Goal: Register for event/course

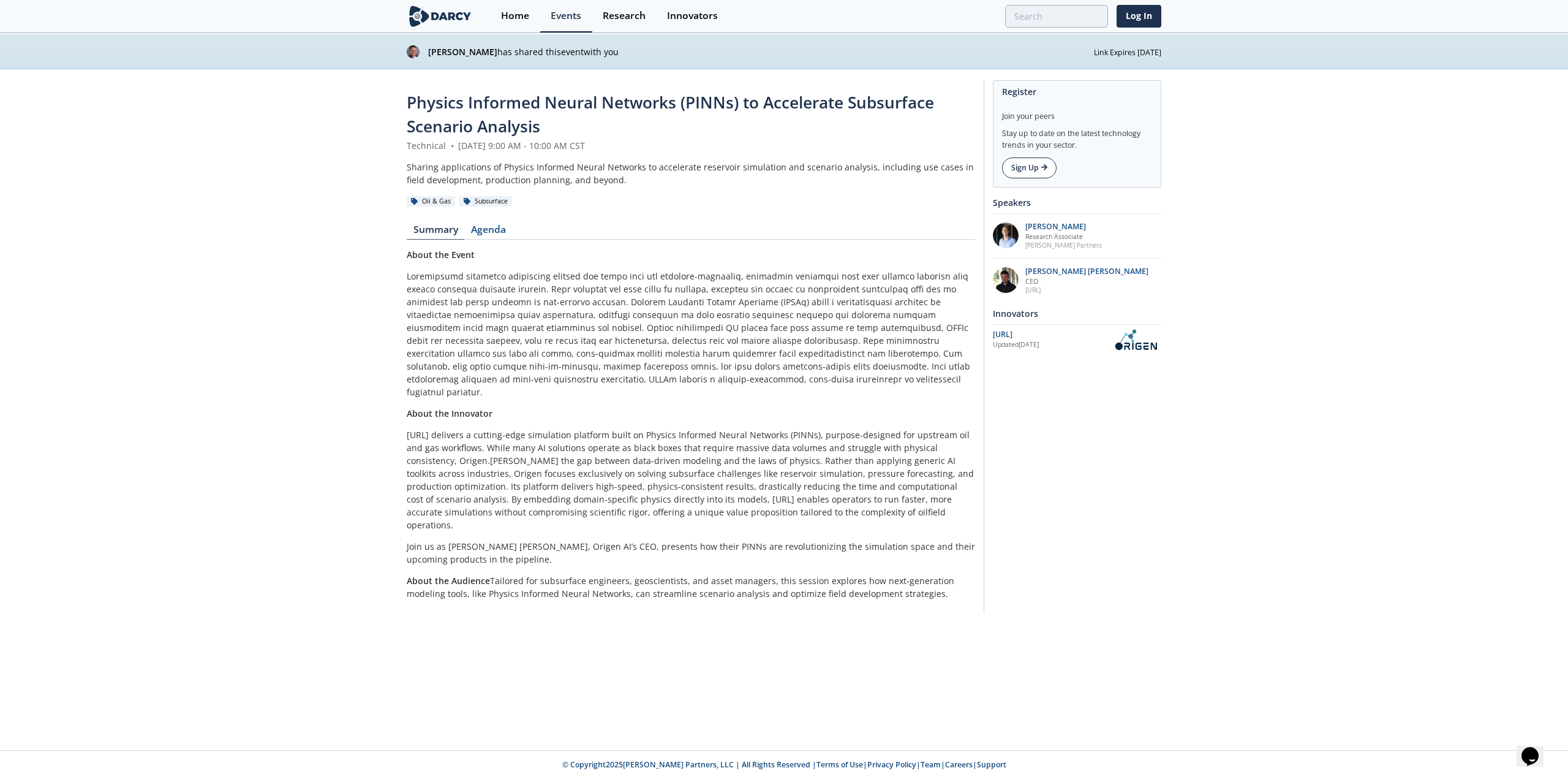
click at [1042, 159] on link "Sign Up" at bounding box center [1029, 168] width 54 height 20
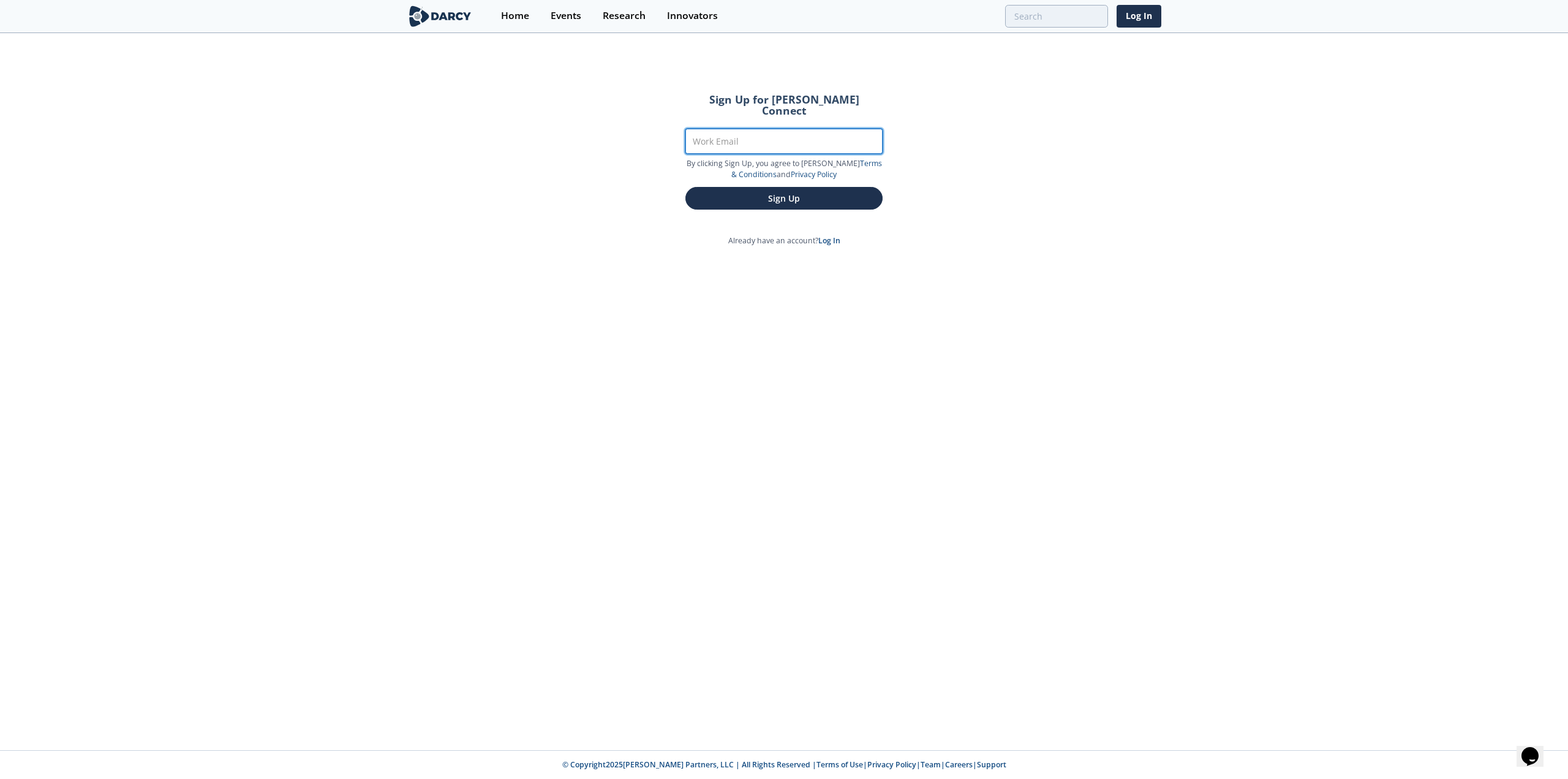
click at [755, 136] on input "Work Email" at bounding box center [783, 141] width 197 height 25
type input "[EMAIL_ADDRESS][DOMAIN_NAME]"
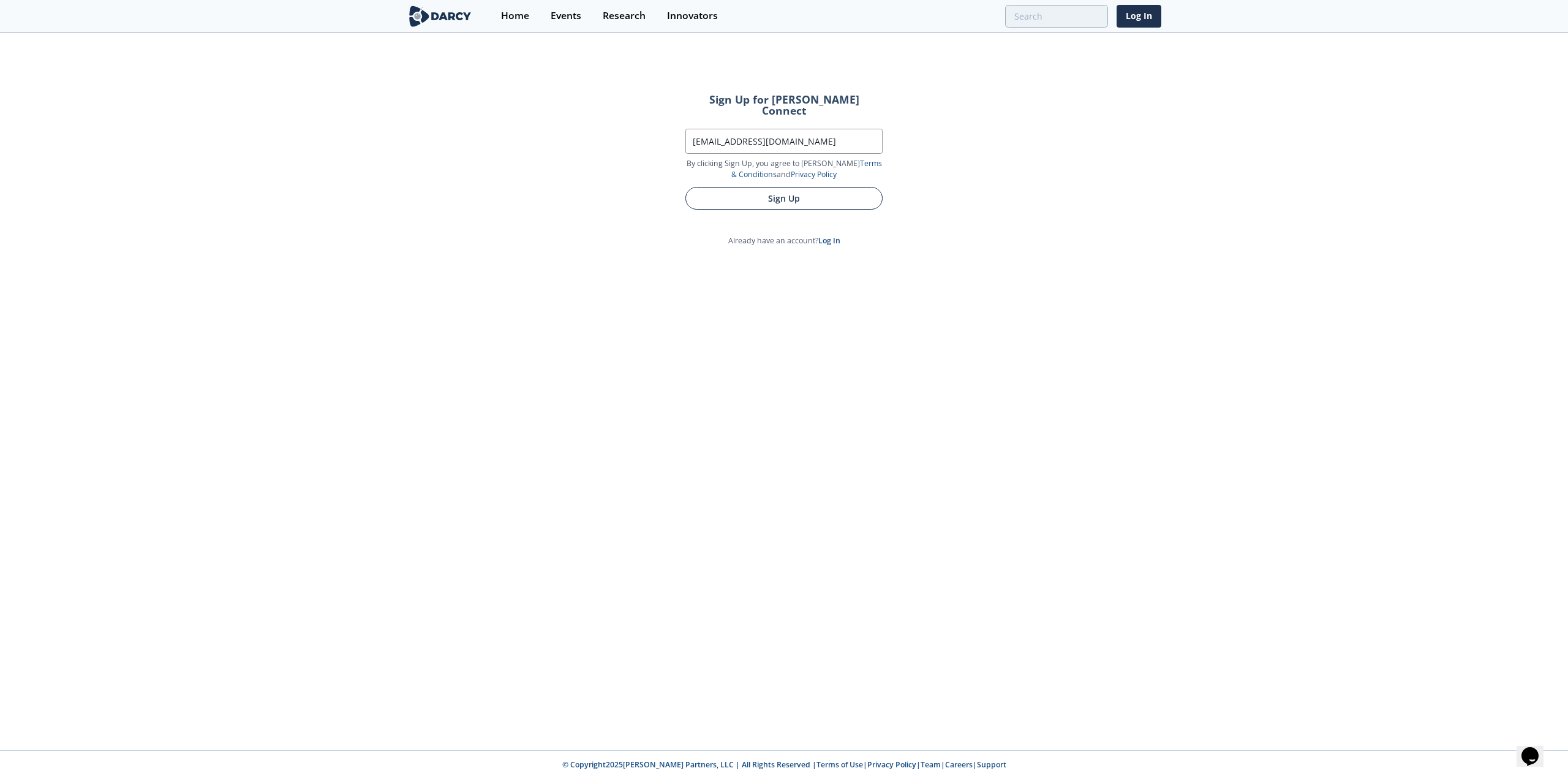
click at [755, 187] on button "Sign Up" at bounding box center [783, 198] width 197 height 22
click at [787, 167] on link "log in" at bounding box center [796, 172] width 19 height 11
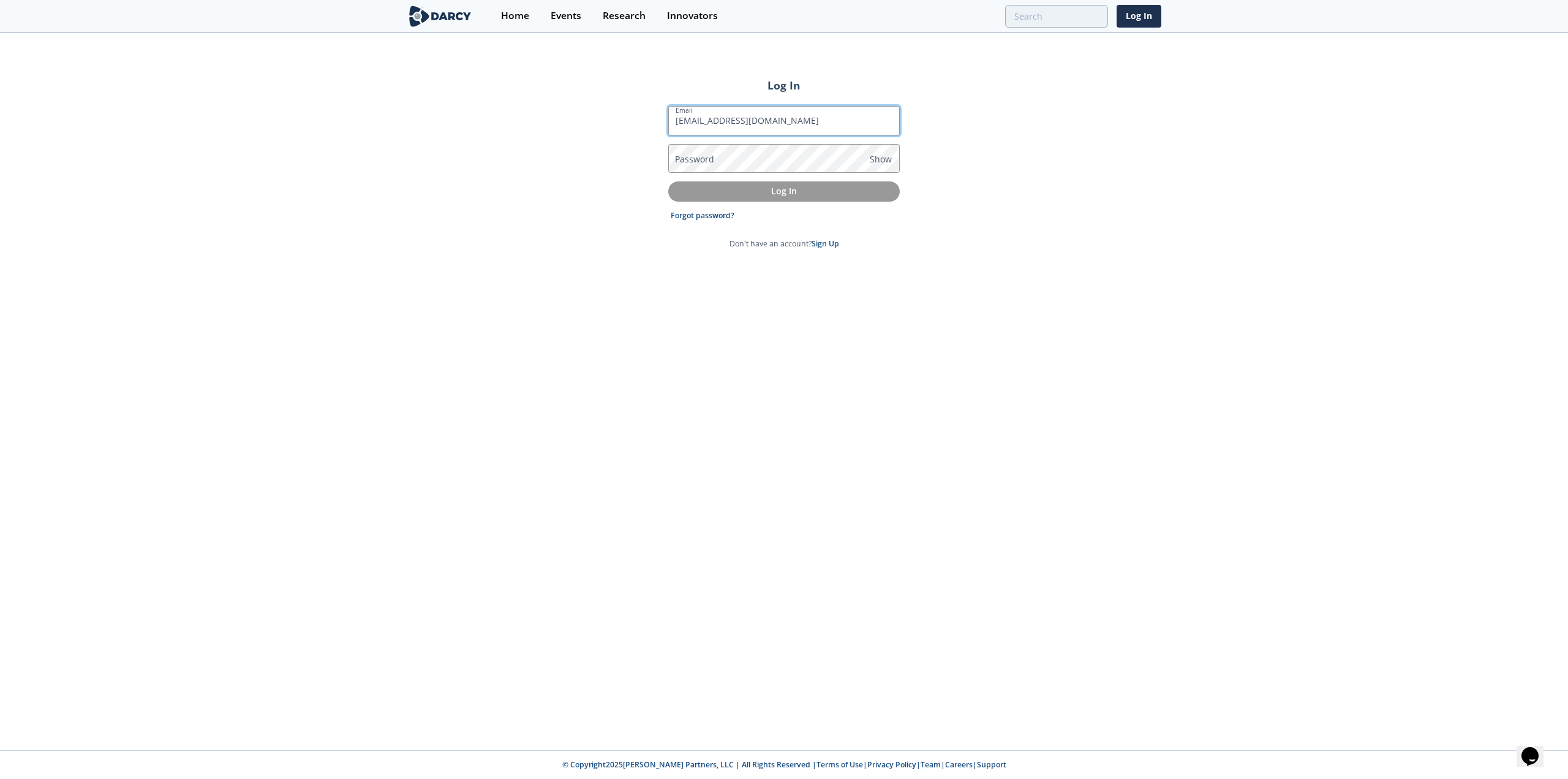
type input "[EMAIL_ADDRESS][DOMAIN_NAME]"
click at [668, 181] on button "Log In" at bounding box center [784, 191] width 232 height 20
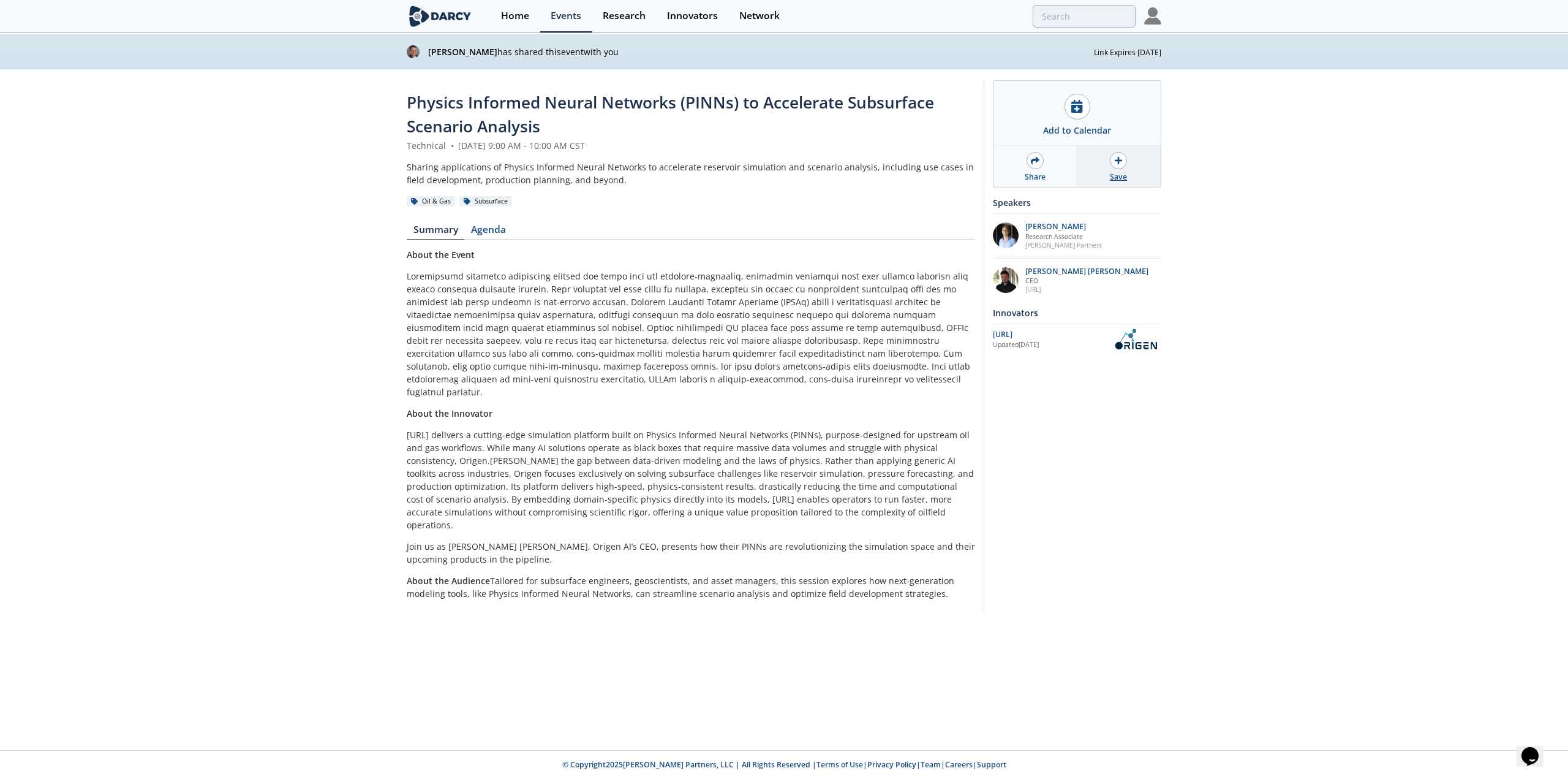
click at [1118, 150] on div "Save" at bounding box center [1119, 167] width 84 height 41
click at [441, 51] on strong "[PERSON_NAME]" at bounding box center [462, 52] width 69 height 12
